Goal: Task Accomplishment & Management: Manage account settings

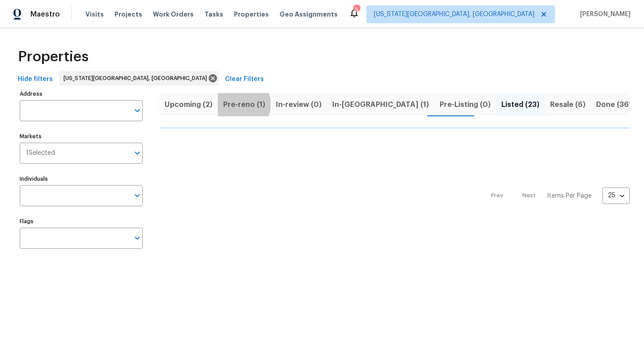
click at [241, 104] on span "Pre-reno (1)" at bounding box center [244, 104] width 42 height 13
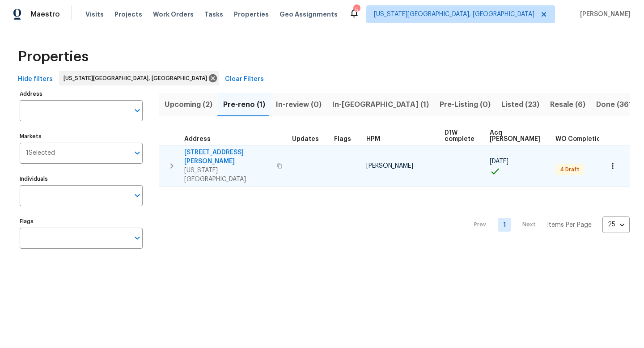
click at [212, 152] on span "[STREET_ADDRESS][PERSON_NAME]" at bounding box center [227, 157] width 87 height 18
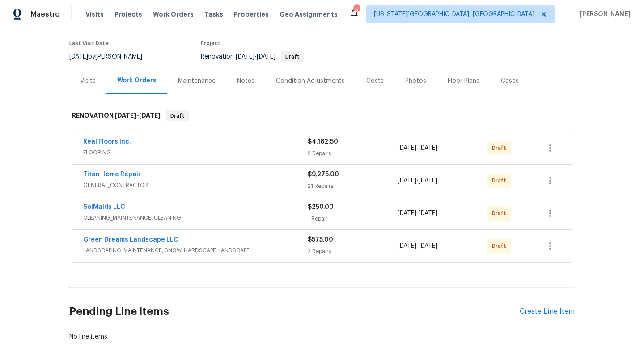
scroll to position [68, 0]
click at [552, 141] on button "button" at bounding box center [549, 147] width 21 height 21
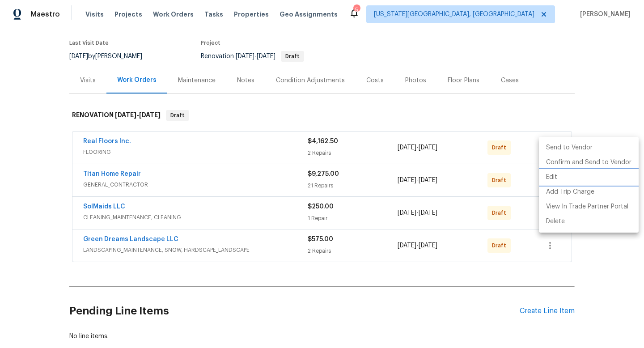
click at [552, 178] on li "Edit" at bounding box center [589, 177] width 100 height 15
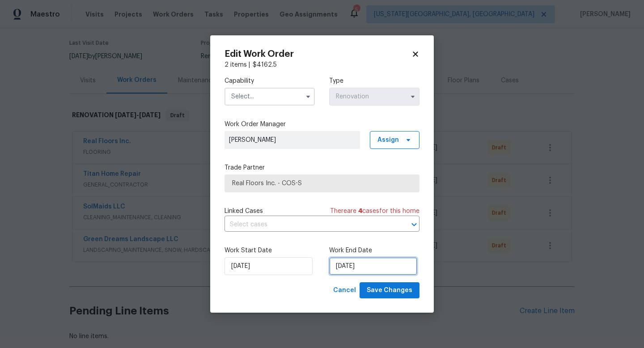
click at [356, 266] on input "9/26/2025" at bounding box center [373, 266] width 88 height 18
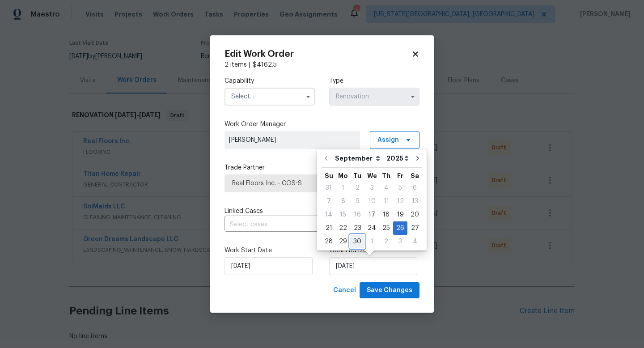
click at [358, 242] on div "30" at bounding box center [357, 241] width 14 height 13
type input "9/30/2025"
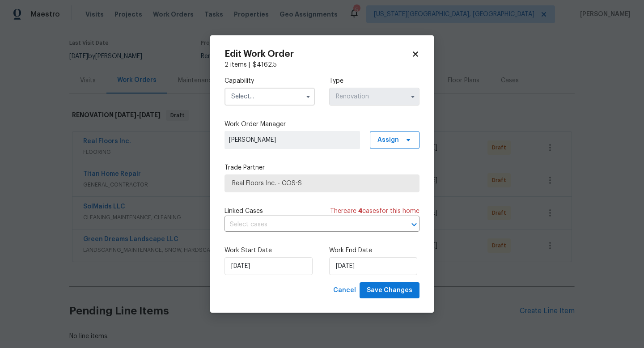
click at [254, 97] on input "text" at bounding box center [269, 97] width 90 height 18
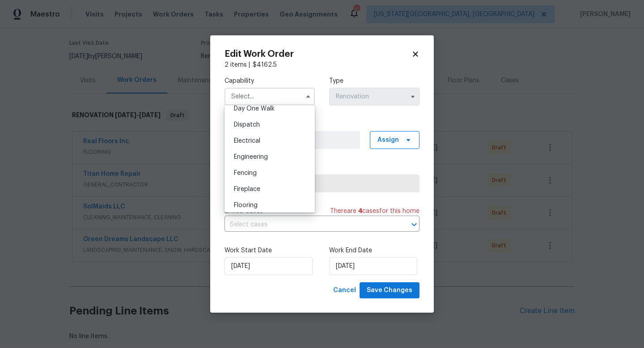
scroll to position [269, 0]
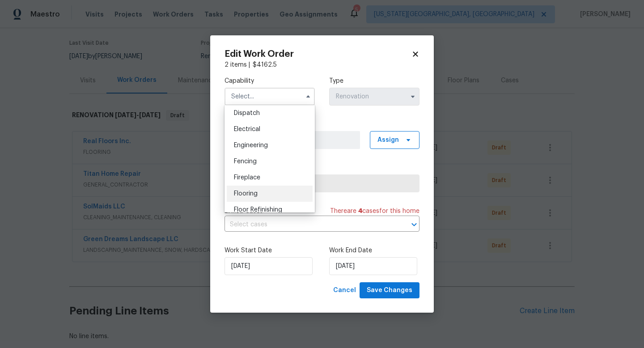
click at [250, 196] on span "Flooring" at bounding box center [246, 193] width 24 height 6
type input "Flooring"
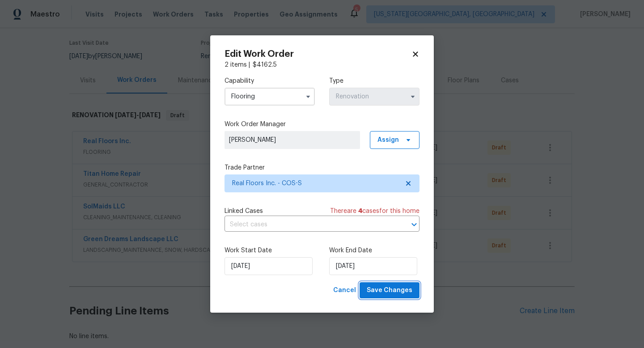
click at [375, 290] on span "Save Changes" at bounding box center [390, 290] width 46 height 11
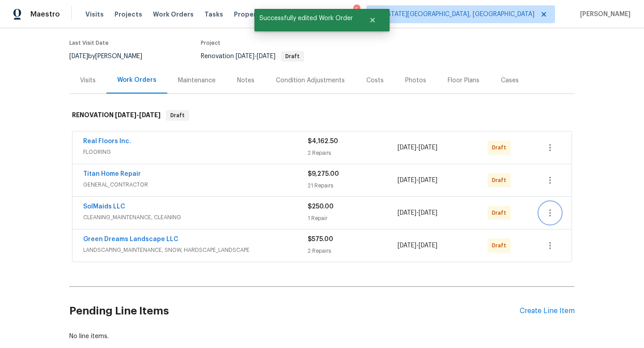
click at [549, 214] on icon "button" at bounding box center [549, 212] width 11 height 11
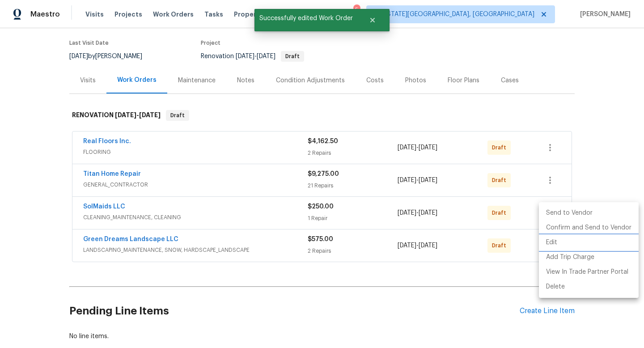
click at [552, 242] on li "Edit" at bounding box center [589, 242] width 100 height 15
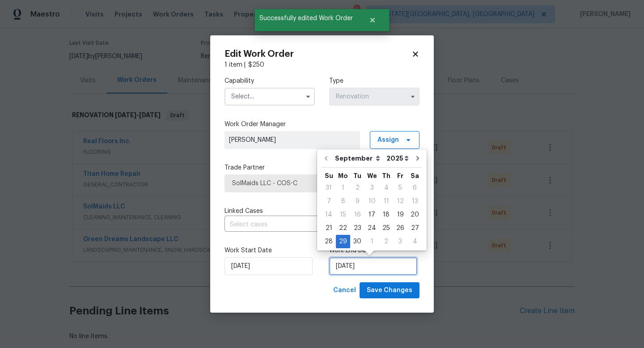
click at [376, 274] on input "9/29/2025" at bounding box center [373, 266] width 88 height 18
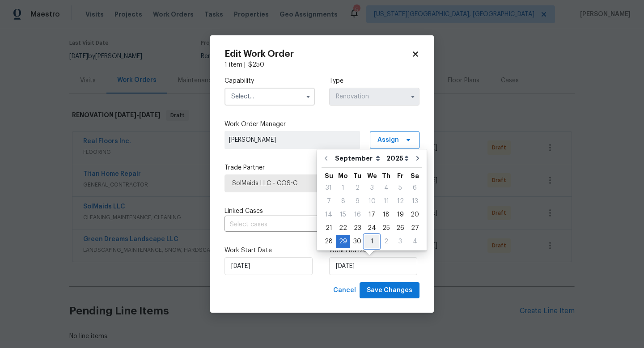
click at [371, 242] on div "1" at bounding box center [371, 241] width 15 height 13
type input "10/1/2025"
select select "9"
click at [247, 89] on input "text" at bounding box center [269, 97] width 90 height 18
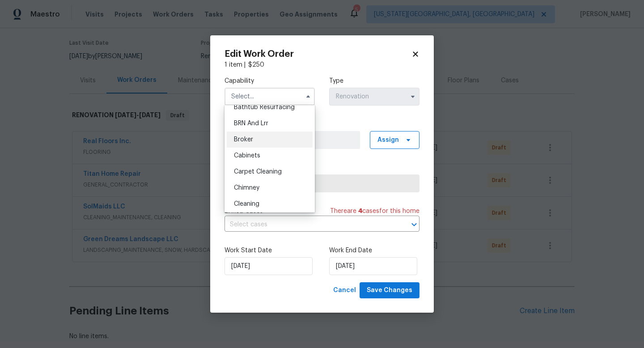
scroll to position [42, 0]
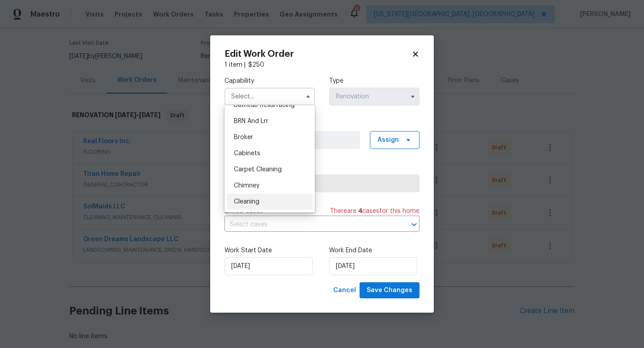
click at [249, 195] on div "Cleaning" at bounding box center [270, 202] width 86 height 16
type input "Cleaning"
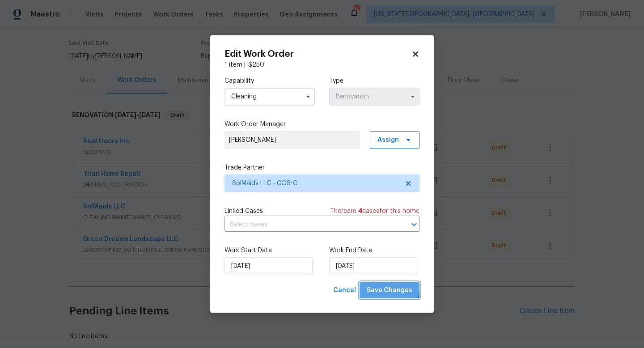
click at [383, 283] on button "Save Changes" at bounding box center [389, 290] width 60 height 17
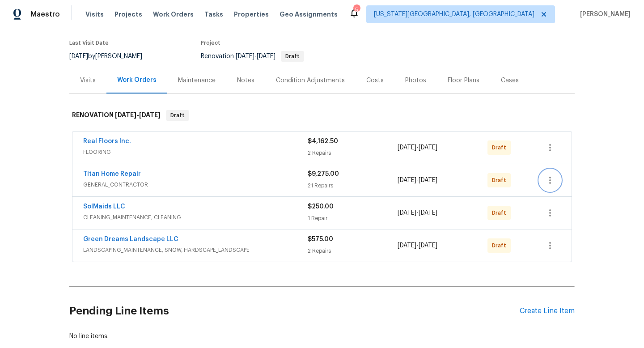
click at [552, 180] on icon "button" at bounding box center [549, 180] width 11 height 11
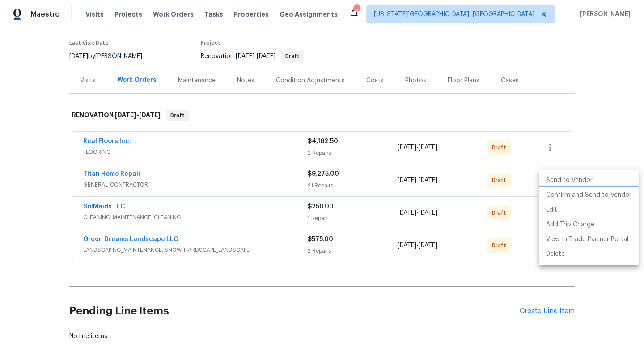
click at [552, 197] on li "Confirm and Send to Vendor" at bounding box center [589, 195] width 100 height 15
click at [549, 202] on li "Edit" at bounding box center [589, 209] width 100 height 15
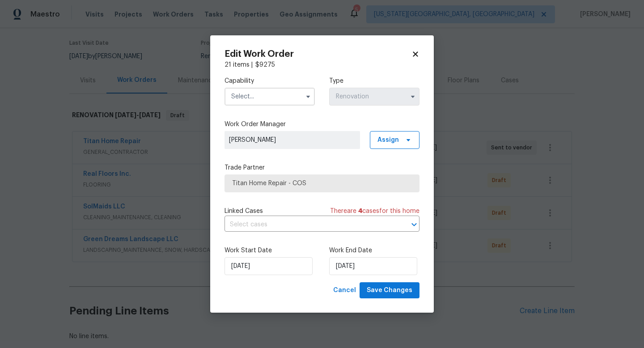
click at [416, 51] on icon at bounding box center [415, 54] width 8 height 8
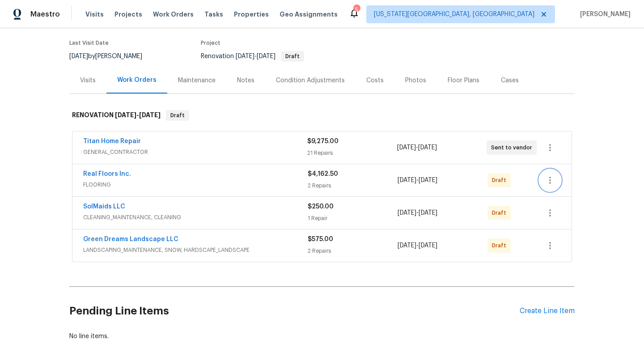
click at [551, 178] on icon "button" at bounding box center [549, 180] width 11 height 11
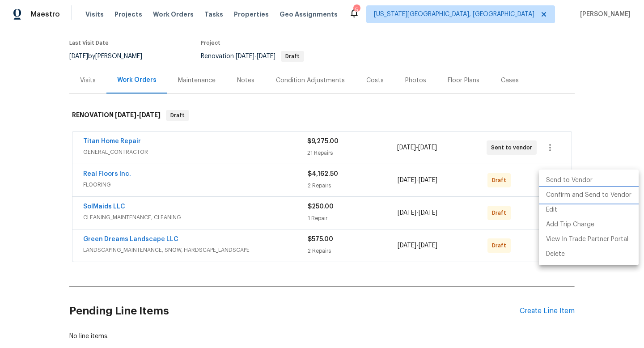
click at [552, 194] on li "Confirm and Send to Vendor" at bounding box center [589, 195] width 100 height 15
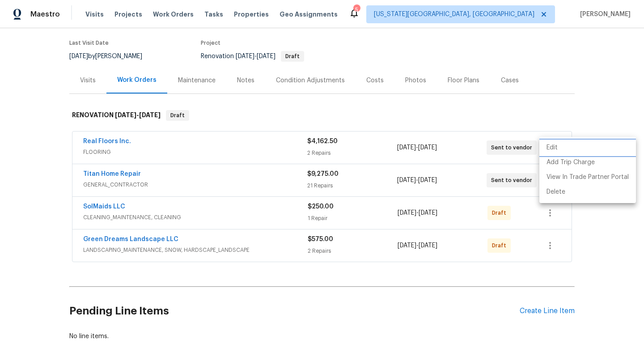
click at [525, 210] on div at bounding box center [322, 174] width 644 height 348
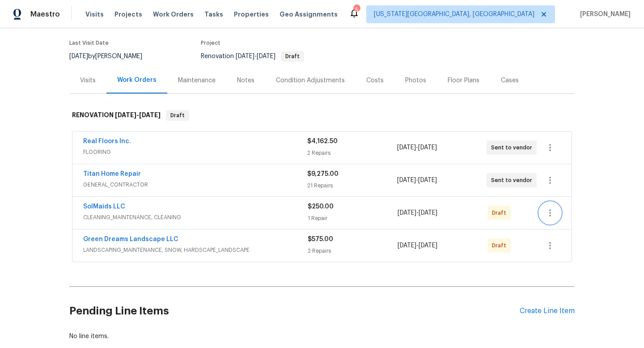
click at [547, 211] on icon "button" at bounding box center [549, 212] width 11 height 11
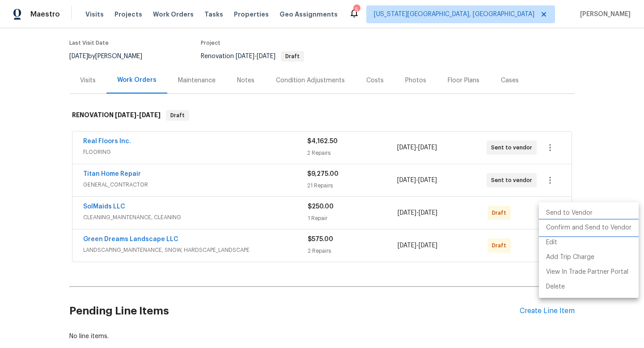
click at [553, 223] on li "Confirm and Send to Vendor" at bounding box center [589, 227] width 100 height 15
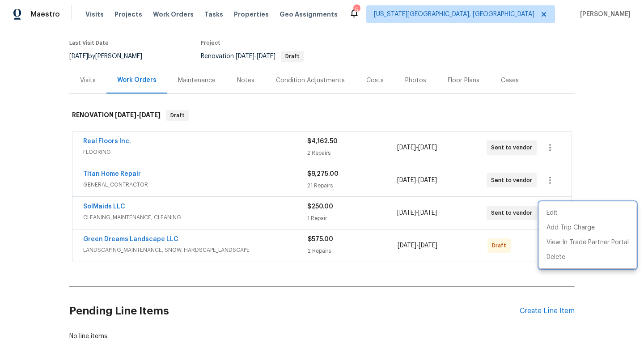
click at [523, 235] on div at bounding box center [322, 174] width 644 height 348
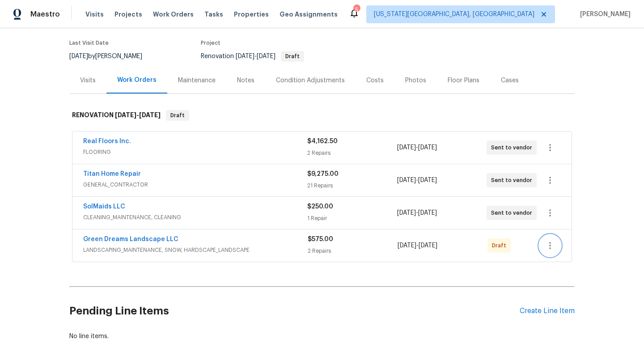
click at [550, 248] on icon "button" at bounding box center [550, 245] width 2 height 7
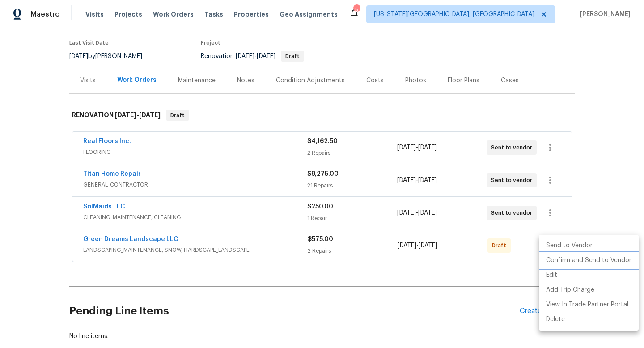
click at [552, 261] on li "Confirm and Send to Vendor" at bounding box center [589, 260] width 100 height 15
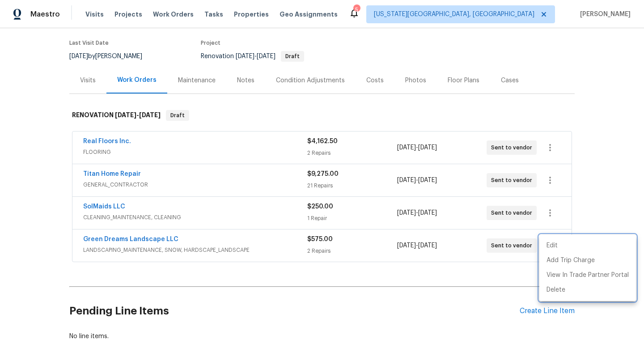
click at [341, 149] on div at bounding box center [322, 174] width 644 height 348
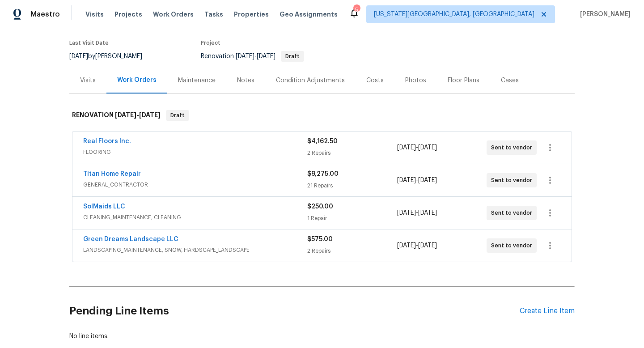
click at [341, 149] on div "2 Repairs" at bounding box center [351, 152] width 89 height 9
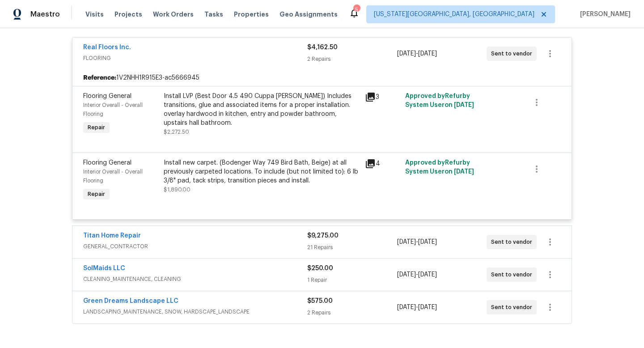
scroll to position [285, 0]
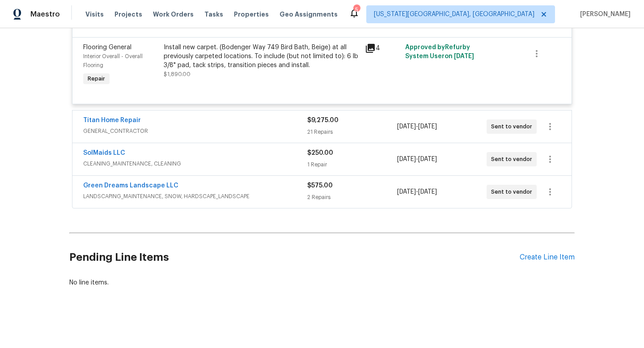
click at [369, 110] on div "Titan Home Repair GENERAL_CONTRACTOR $9,275.00 21 Repairs 9/17/2025 - 9/29/2025…" at bounding box center [321, 126] width 499 height 32
click at [371, 135] on div "21 Repairs" at bounding box center [351, 131] width 89 height 9
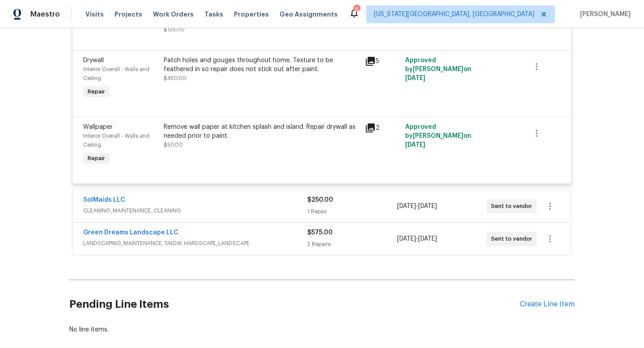
scroll to position [1744, 0]
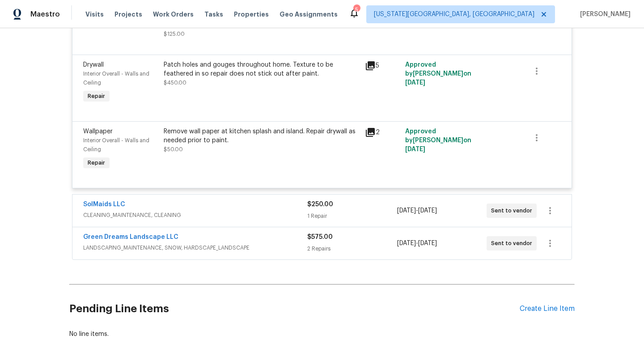
click at [370, 200] on div "$250.00" at bounding box center [351, 204] width 89 height 9
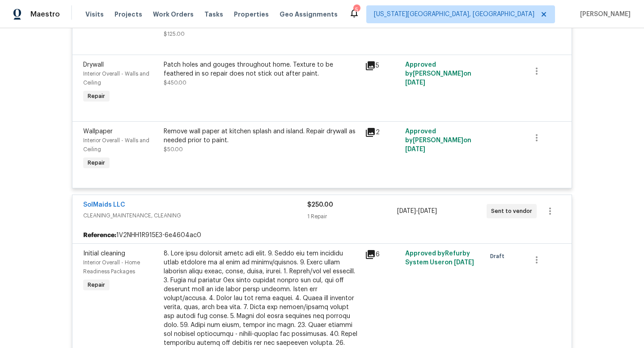
scroll to position [2026, 0]
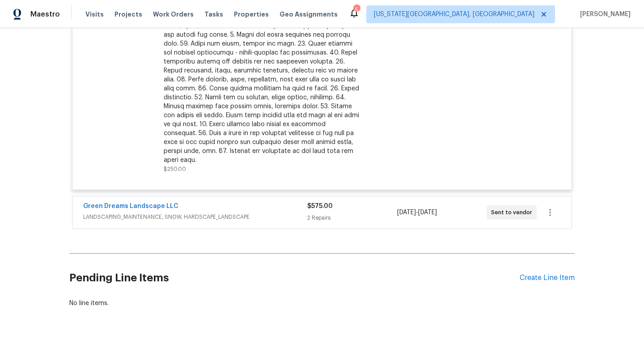
click at [362, 202] on div "$575.00 2 Repairs" at bounding box center [351, 212] width 89 height 21
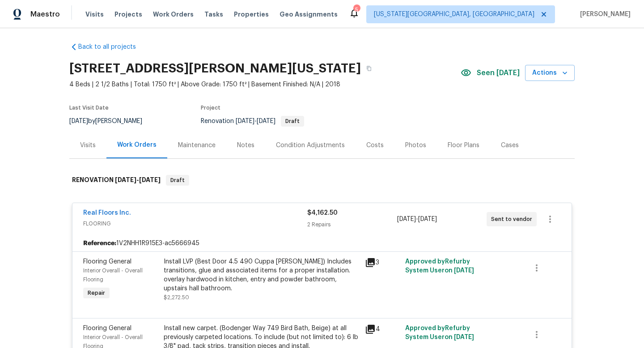
scroll to position [0, 0]
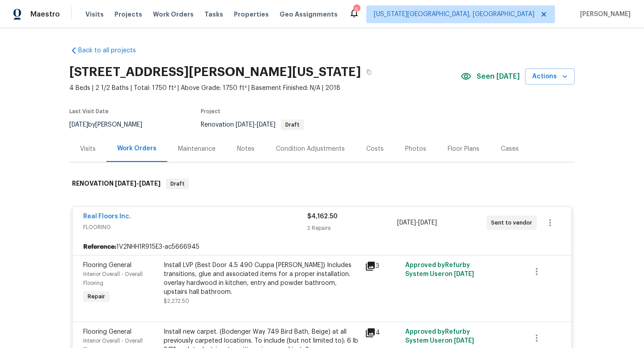
click at [249, 149] on div "Notes" at bounding box center [245, 148] width 17 height 9
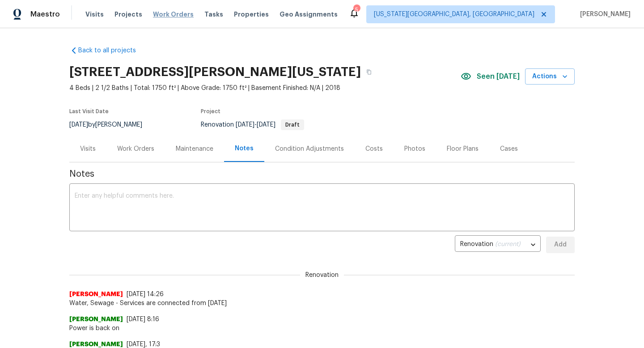
click at [169, 10] on span "Work Orders" at bounding box center [173, 14] width 41 height 9
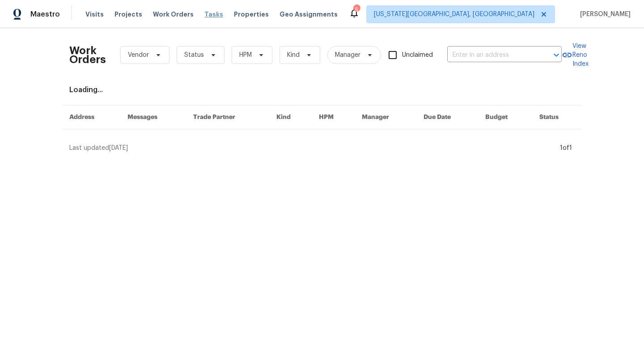
click at [204, 13] on span "Tasks" at bounding box center [213, 14] width 19 height 6
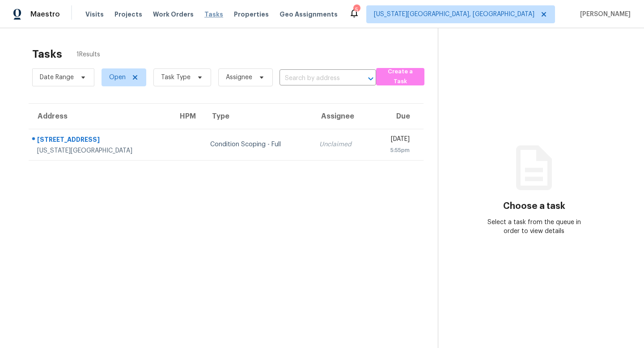
click at [204, 17] on span "Tasks" at bounding box center [213, 14] width 19 height 6
click at [162, 17] on span "Work Orders" at bounding box center [173, 14] width 41 height 9
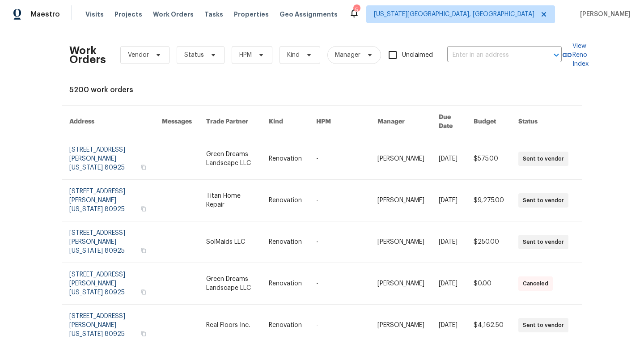
click at [183, 65] on div "Work Orders Vendor Status HPM Kind Manager Unclaimed ​" at bounding box center [315, 54] width 492 height 39
click at [185, 59] on span "Status" at bounding box center [194, 55] width 20 height 9
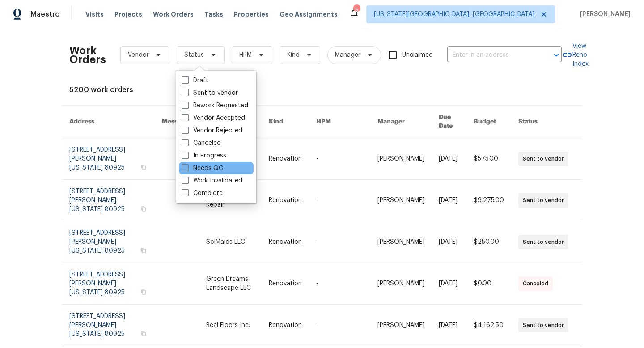
click at [186, 172] on label "Needs QC" at bounding box center [202, 168] width 42 height 9
click at [186, 169] on input "Needs QC" at bounding box center [184, 167] width 6 height 6
checkbox input "true"
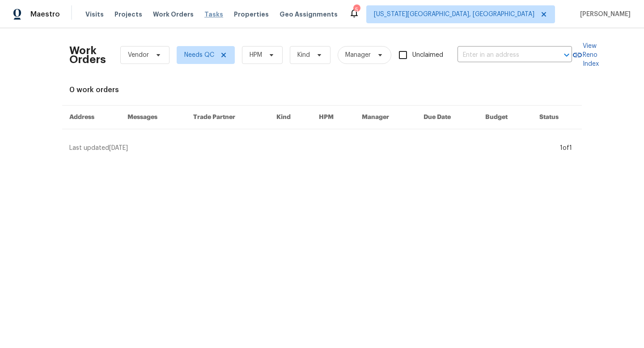
click at [207, 14] on span "Tasks" at bounding box center [213, 14] width 19 height 6
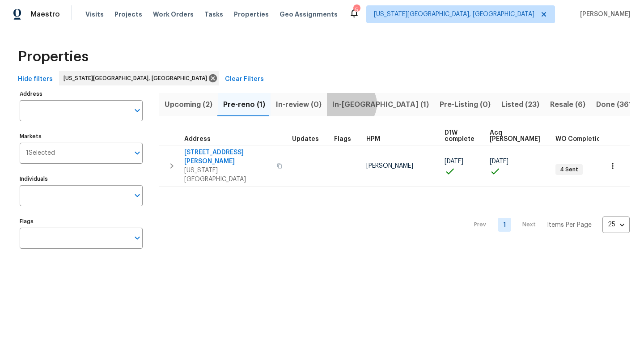
click at [347, 104] on span "In-[GEOGRAPHIC_DATA] (1)" at bounding box center [380, 104] width 97 height 13
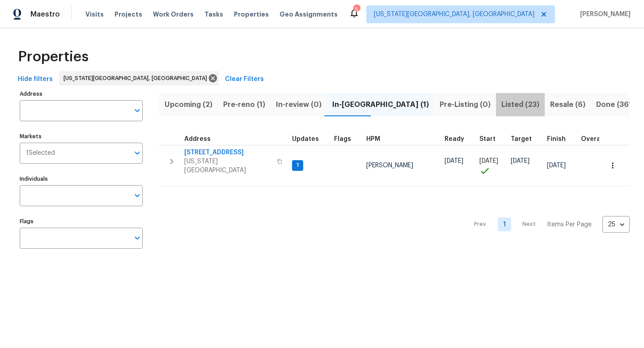
click at [501, 105] on span "Listed (23)" at bounding box center [520, 104] width 38 height 13
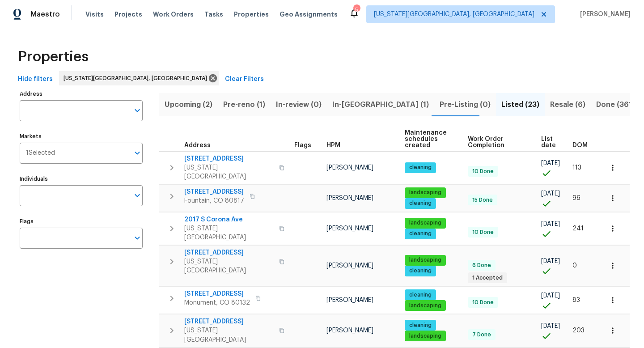
click at [542, 141] on span "List date" at bounding box center [549, 142] width 16 height 13
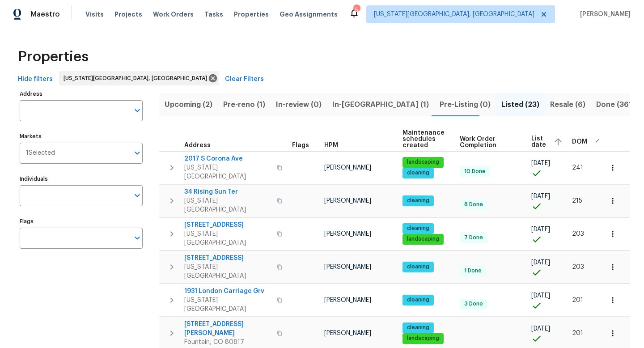
scroll to position [0, 4]
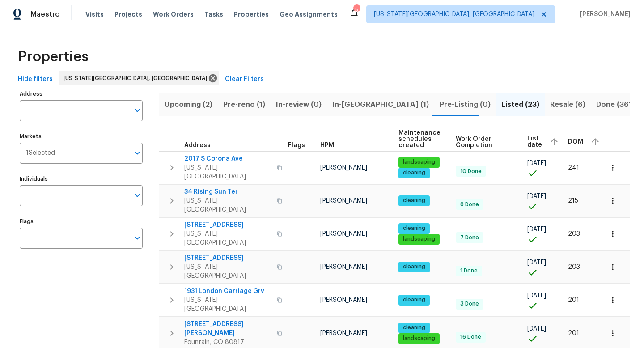
click at [527, 136] on span "List date" at bounding box center [534, 141] width 15 height 13
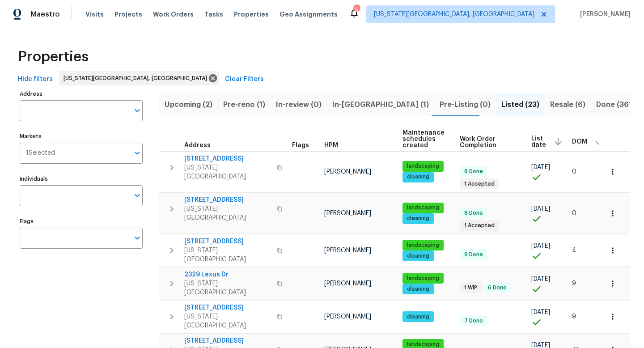
scroll to position [0, 4]
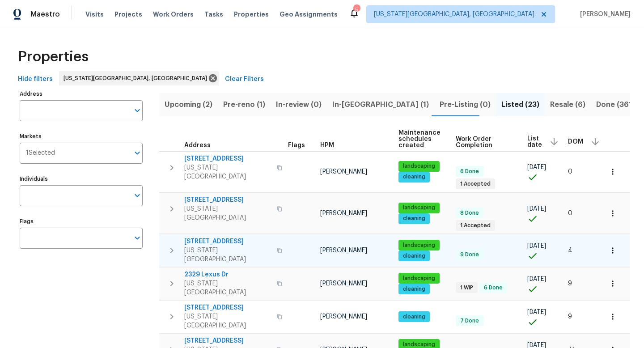
click at [279, 240] on button "button" at bounding box center [279, 250] width 11 height 21
